Goal: Task Accomplishment & Management: Complete application form

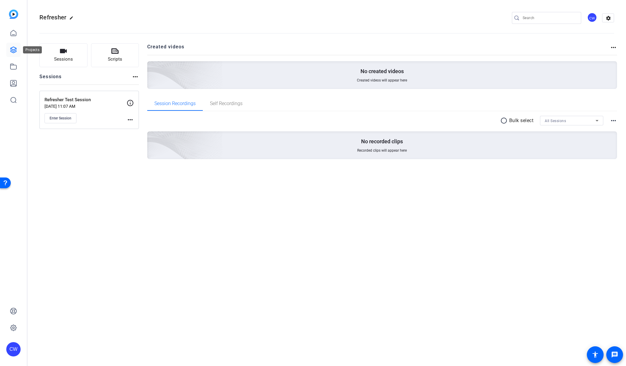
click at [16, 48] on icon at bounding box center [13, 50] width 6 height 6
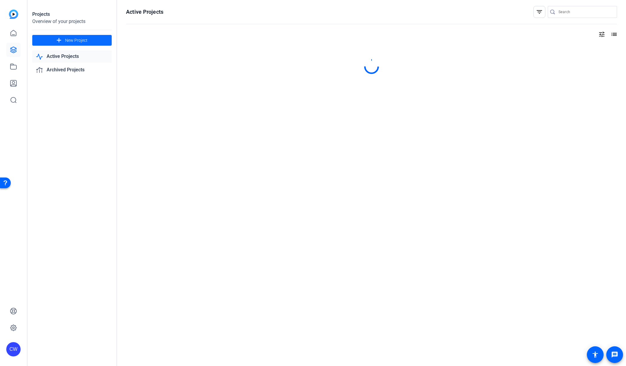
click at [87, 41] on span "New Project" at bounding box center [76, 40] width 22 height 6
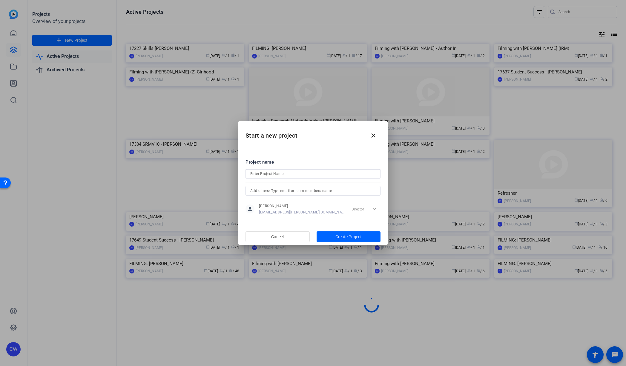
click at [273, 174] on input at bounding box center [312, 173] width 125 height 7
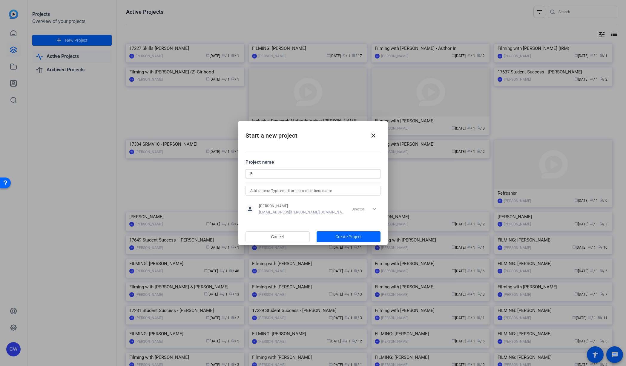
type input "F"
type input "SRMV10: [PERSON_NAME]"
click at [335, 236] on span "button" at bounding box center [349, 237] width 64 height 14
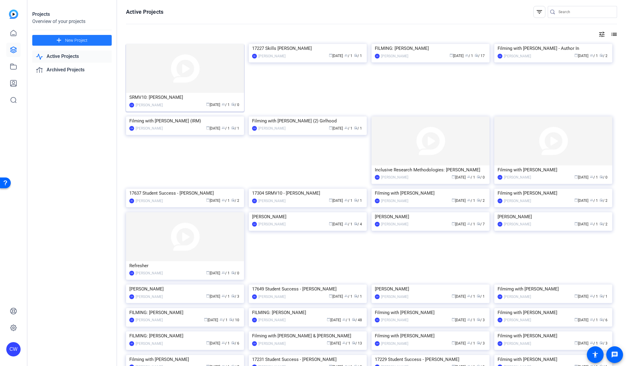
click at [167, 76] on img at bounding box center [185, 68] width 118 height 49
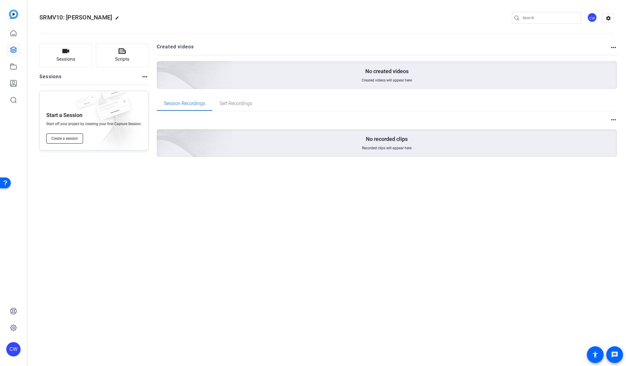
click at [72, 140] on span "Create a session" at bounding box center [64, 138] width 27 height 5
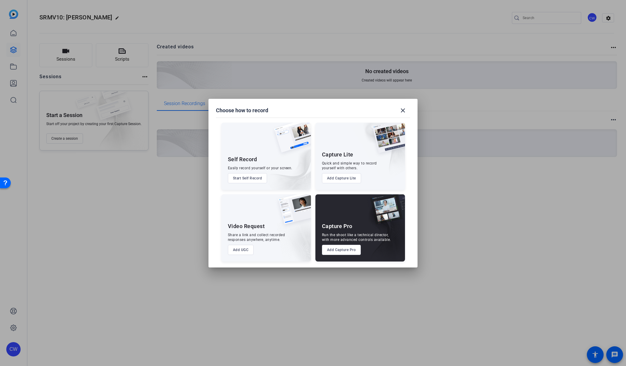
click at [345, 250] on button "Add Capture Pro" at bounding box center [341, 250] width 39 height 10
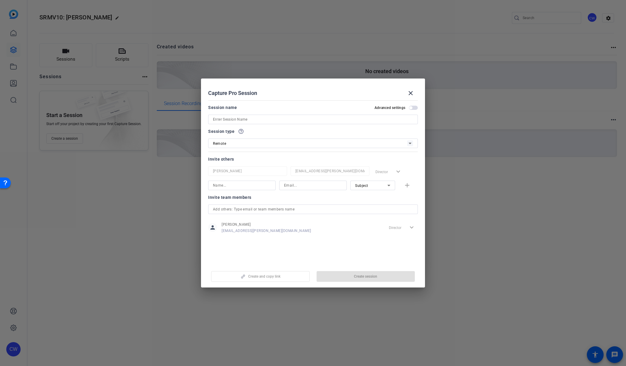
click at [251, 119] on input at bounding box center [313, 119] width 200 height 7
type input "[PERSON_NAME]"
click at [258, 185] on input at bounding box center [242, 185] width 58 height 7
click at [291, 184] on input at bounding box center [313, 185] width 58 height 7
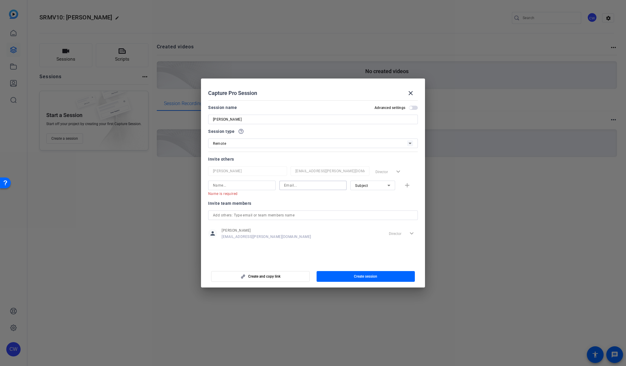
paste input "mailto:[EMAIL_ADDRESS][US_STATE][DOMAIN_NAME]"
drag, startPoint x: 296, startPoint y: 186, endPoint x: 283, endPoint y: 187, distance: 13.2
click at [283, 187] on div "mailto:[EMAIL_ADDRESS][US_STATE][DOMAIN_NAME]" at bounding box center [313, 186] width 68 height 10
type input "[EMAIL_ADDRESS][US_STATE][DOMAIN_NAME]"
click at [237, 185] on input at bounding box center [242, 185] width 58 height 7
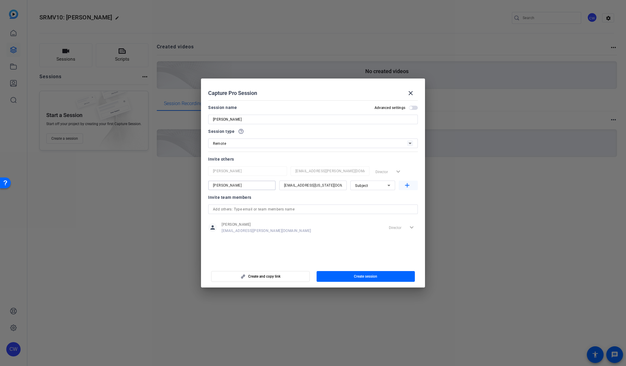
type input "[PERSON_NAME]"
click at [408, 186] on mat-icon "add" at bounding box center [407, 185] width 7 height 7
click at [263, 201] on input at bounding box center [242, 199] width 58 height 7
type input "[PERSON_NAME]"
click at [287, 200] on input at bounding box center [313, 199] width 58 height 7
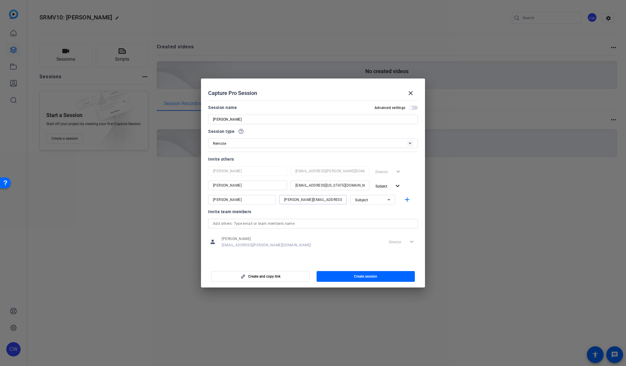
type input "[PERSON_NAME][EMAIL_ADDRESS][PERSON_NAME][DOMAIN_NAME]"
click at [384, 198] on div "Subject" at bounding box center [371, 199] width 32 height 7
click at [378, 218] on mat-option "Watcher" at bounding box center [372, 222] width 45 height 10
click at [409, 201] on mat-icon "add" at bounding box center [407, 199] width 7 height 7
click at [259, 214] on input at bounding box center [242, 214] width 58 height 7
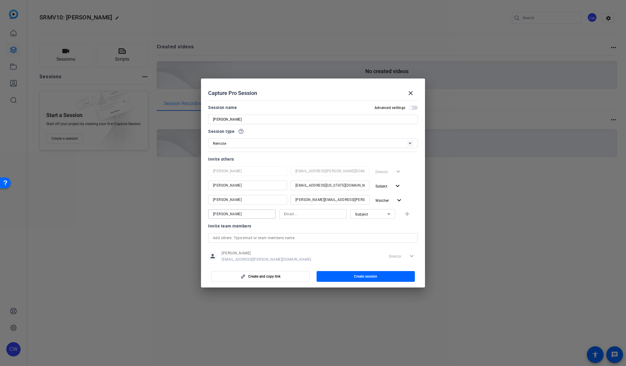
type input "[PERSON_NAME]"
click at [295, 215] on input at bounding box center [313, 214] width 58 height 7
type input "[EMAIL_ADDRESS][DOMAIN_NAME]"
click at [385, 215] on icon at bounding box center [388, 214] width 7 height 7
click at [378, 224] on mat-option "Collaborator" at bounding box center [369, 226] width 45 height 10
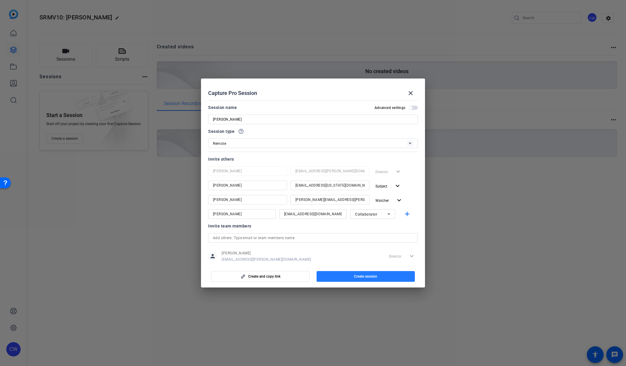
click at [374, 276] on span "Create session" at bounding box center [365, 276] width 23 height 5
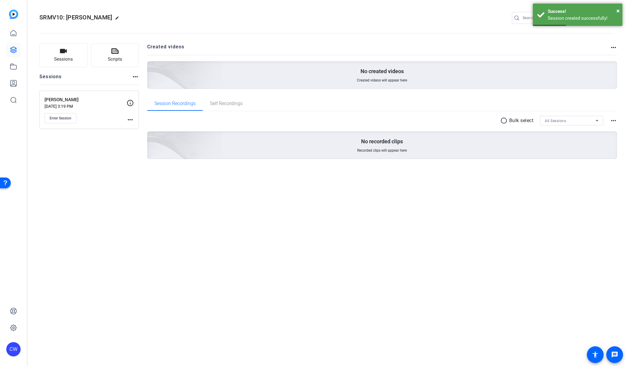
click at [130, 119] on mat-icon "more_horiz" at bounding box center [130, 119] width 7 height 7
click at [137, 129] on span "Edit Session" at bounding box center [144, 128] width 27 height 7
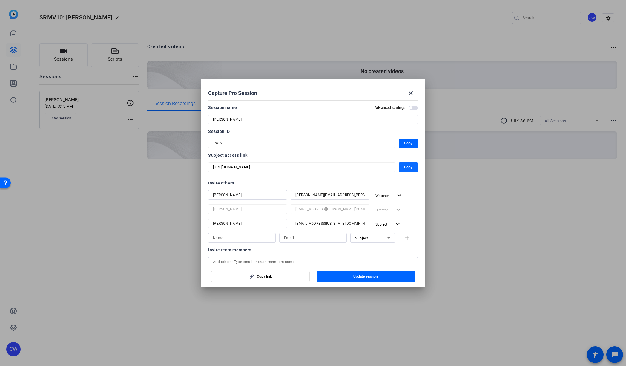
click at [404, 167] on span "Copy" at bounding box center [408, 167] width 8 height 7
click at [404, 144] on span "Copy" at bounding box center [408, 143] width 8 height 7
drag, startPoint x: 410, startPoint y: 91, endPoint x: 441, endPoint y: 74, distance: 35.7
click at [411, 91] on mat-icon "close" at bounding box center [410, 93] width 7 height 7
